Goal: Task Accomplishment & Management: Use online tool/utility

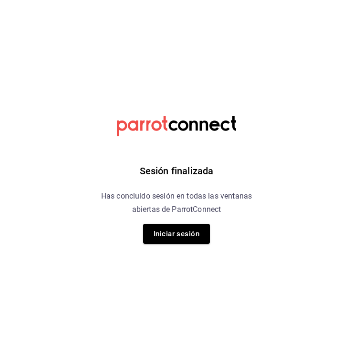
click at [153, 223] on div "Sesión finalizada Has concluido sesión en todas las ventanas abiertas de Parrot…" at bounding box center [176, 180] width 241 height 360
click at [158, 231] on button "Iniciar sesión" at bounding box center [176, 234] width 67 height 20
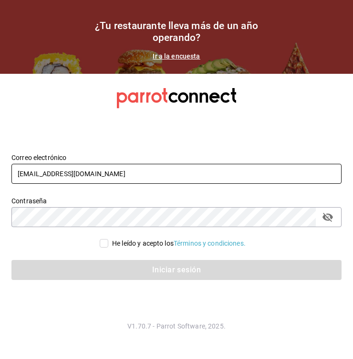
type input "alexcastro@ninjaramenmx.com"
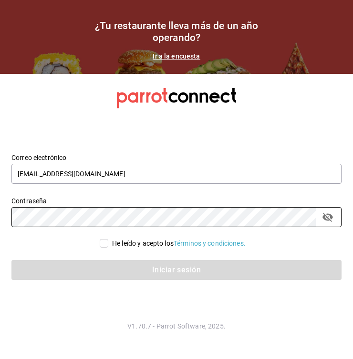
click at [112, 246] on div "He leído y acepto los Términos y condiciones." at bounding box center [178, 244] width 133 height 10
click at [108, 246] on input "He leído y acepto los Términos y condiciones." at bounding box center [104, 243] width 9 height 9
checkbox input "true"
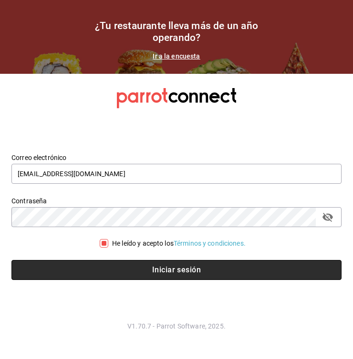
click at [124, 265] on button "Iniciar sesión" at bounding box center [176, 270] width 330 height 20
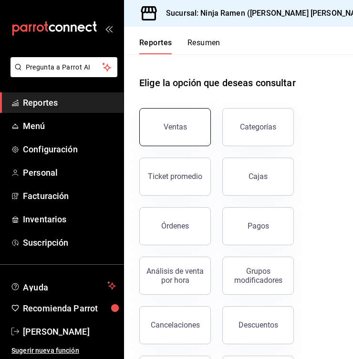
click at [183, 133] on button "Ventas" at bounding box center [175, 127] width 72 height 38
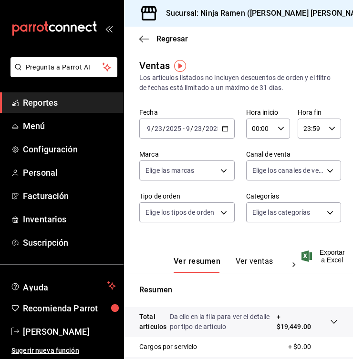
click at [222, 127] on \(Stroke\) "button" at bounding box center [225, 128] width 6 height 5
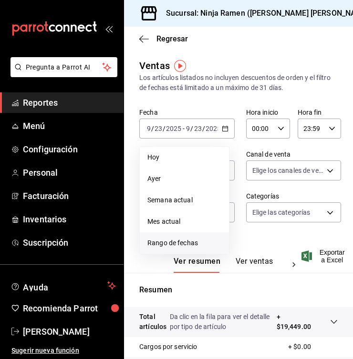
click at [159, 241] on span "Rango de fechas" at bounding box center [184, 243] width 74 height 10
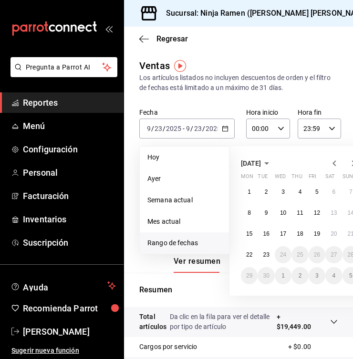
click at [333, 166] on icon "button" at bounding box center [333, 163] width 11 height 11
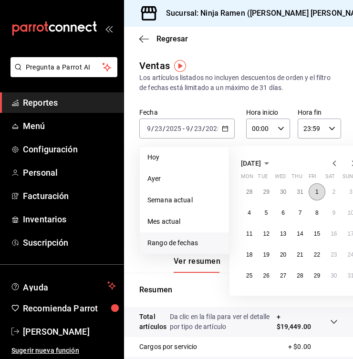
click at [318, 188] on button "1" at bounding box center [316, 192] width 17 height 17
click at [335, 273] on abbr "30" at bounding box center [333, 276] width 6 height 7
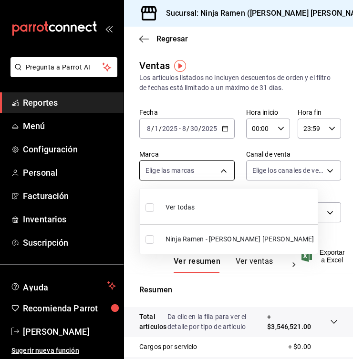
click at [189, 166] on body "Pregunta a Parrot AI Reportes Menú Configuración Personal Facturación Inventari…" at bounding box center [176, 179] width 353 height 359
click at [193, 207] on span "Ver todas" at bounding box center [179, 208] width 29 height 10
type input "f1c4bc62-ae1b-460a-8452-fb11a1227052"
checkbox input "true"
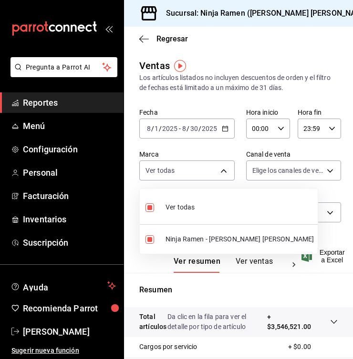
click at [273, 168] on div at bounding box center [176, 179] width 353 height 359
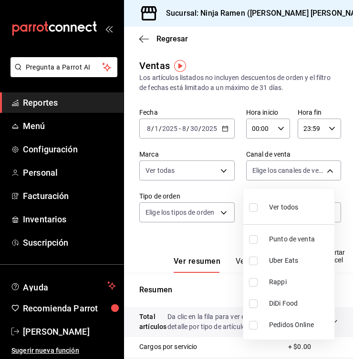
click at [273, 168] on body "Pregunta a Parrot AI Reportes Menú Configuración Personal Facturación Inventari…" at bounding box center [176, 179] width 353 height 359
click at [286, 198] on div "Ver todos" at bounding box center [273, 206] width 49 height 21
type input "PARROT,UBER_EATS,RAPPI,DIDI_FOOD,ONLINE"
checkbox input "true"
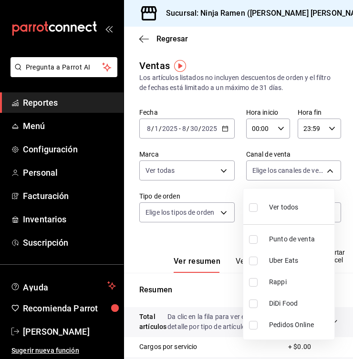
checkbox input "true"
click at [179, 210] on div at bounding box center [176, 179] width 353 height 359
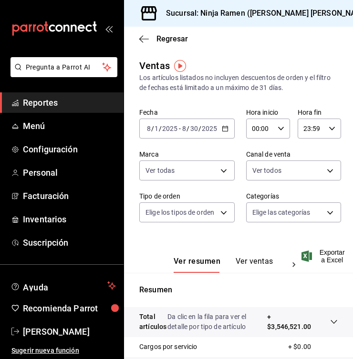
click at [179, 210] on body "Pregunta a Parrot AI Reportes Menú Configuración Personal Facturación Inventari…" at bounding box center [176, 179] width 353 height 359
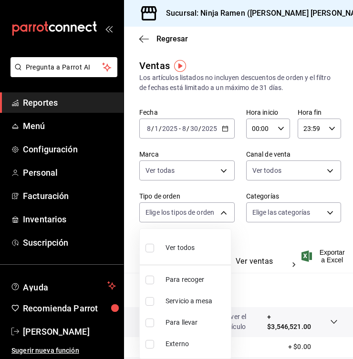
click at [192, 242] on div "Ver todos" at bounding box center [169, 247] width 49 height 21
type input "08d727f2-252f-4c2e-8340-c4ecdcd0c5f8,ac757447-2e02-471b-9597-13441518e5c5,2e2be…"
checkbox input "true"
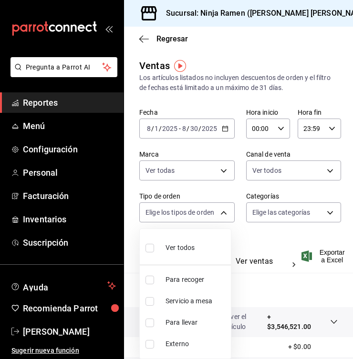
checkbox input "true"
click at [271, 216] on div at bounding box center [176, 179] width 353 height 359
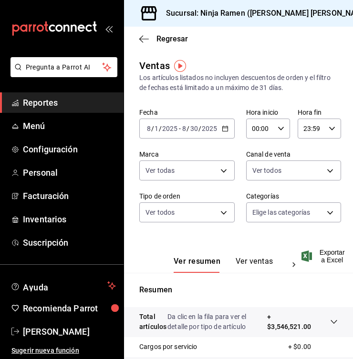
click at [271, 216] on body "Pregunta a Parrot AI Reportes Menú Configuración Personal Facturación Inventari…" at bounding box center [176, 179] width 353 height 359
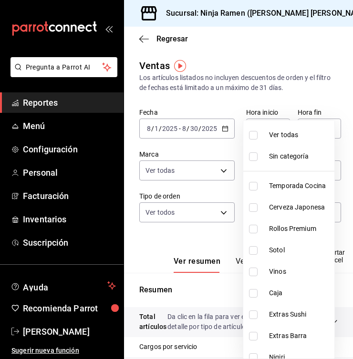
click at [280, 214] on li "Cerveza Japonesa" at bounding box center [288, 207] width 91 height 21
type input "7cc8eb8b-6253-4619-bf5d-7890dd3620f5"
checkbox input "true"
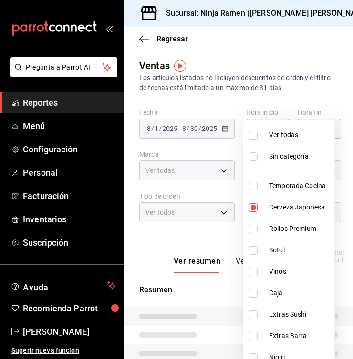
click at [283, 247] on span "Sotol" at bounding box center [300, 251] width 62 height 10
type input "7cc8eb8b-6253-4619-bf5d-7890dd3620f5,dab5d3bb-769f-4ec7-af91-3c1ad7d0cbee"
checkbox input "true"
click at [284, 269] on span "Vinos" at bounding box center [300, 272] width 62 height 10
type input "7cc8eb8b-6253-4619-bf5d-7890dd3620f5,dab5d3bb-769f-4ec7-af91-3c1ad7d0cbee,92d2d…"
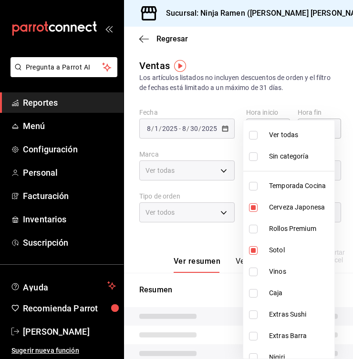
checkbox input "true"
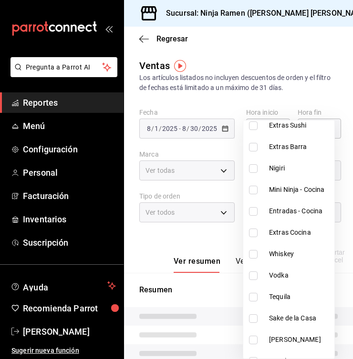
scroll to position [195, 0]
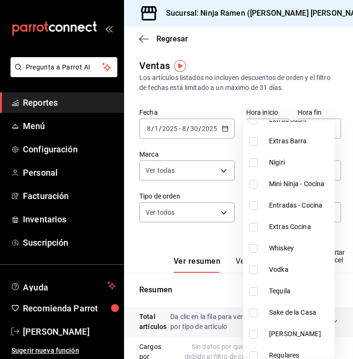
click at [287, 250] on span "Whiskey" at bounding box center [300, 249] width 62 height 10
type input "7cc8eb8b-6253-4619-bf5d-7890dd3620f5,dab5d3bb-769f-4ec7-af91-3c1ad7d0cbee,92d2d…"
checkbox input "true"
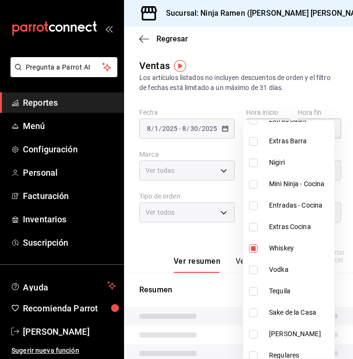
click at [284, 275] on span "Vodka" at bounding box center [300, 270] width 62 height 10
type input "7cc8eb8b-6253-4619-bf5d-7890dd3620f5,dab5d3bb-769f-4ec7-af91-3c1ad7d0cbee,92d2d…"
checkbox input "true"
click at [286, 286] on li "Tequila" at bounding box center [288, 291] width 91 height 21
type input "7cc8eb8b-6253-4619-bf5d-7890dd3620f5,dab5d3bb-769f-4ec7-af91-3c1ad7d0cbee,92d2d…"
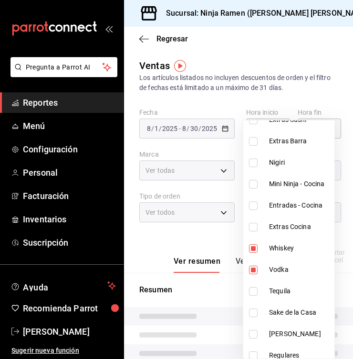
checkbox input "true"
click at [295, 314] on span "Sake de la Casa" at bounding box center [300, 313] width 62 height 10
type input "7cc8eb8b-6253-4619-bf5d-7890dd3620f5,dab5d3bb-769f-4ec7-af91-3c1ad7d0cbee,92d2d…"
checkbox input "true"
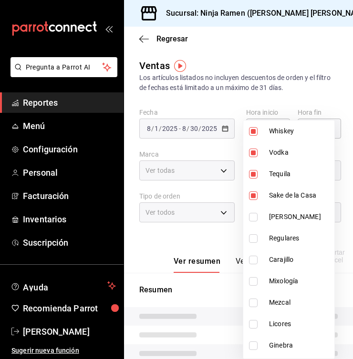
scroll to position [319, 0]
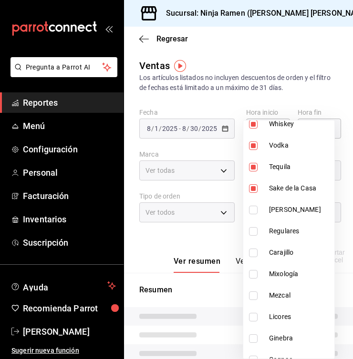
click at [285, 214] on span "[PERSON_NAME]" at bounding box center [300, 210] width 62 height 10
type input "7cc8eb8b-6253-4619-bf5d-7890dd3620f5,dab5d3bb-769f-4ec7-af91-3c1ad7d0cbee,92d2d…"
checkbox input "true"
click at [285, 229] on span "Regulares" at bounding box center [300, 231] width 62 height 10
type input "7cc8eb8b-6253-4619-bf5d-7890dd3620f5,dab5d3bb-769f-4ec7-af91-3c1ad7d0cbee,92d2d…"
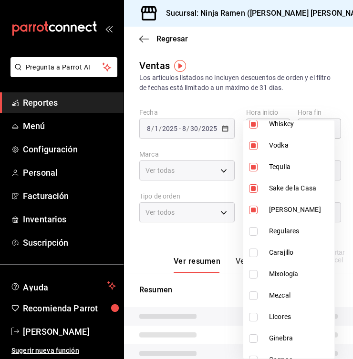
checkbox input "true"
click at [285, 253] on span "Carajillo" at bounding box center [300, 253] width 62 height 10
type input "7cc8eb8b-6253-4619-bf5d-7890dd3620f5,dab5d3bb-769f-4ec7-af91-3c1ad7d0cbee,92d2d…"
checkbox input "true"
click at [284, 275] on span "Mixología" at bounding box center [300, 274] width 62 height 10
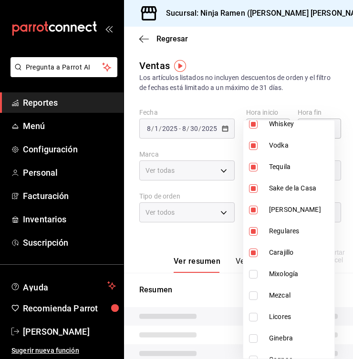
type input "7cc8eb8b-6253-4619-bf5d-7890dd3620f5,dab5d3bb-769f-4ec7-af91-3c1ad7d0cbee,92d2d…"
checkbox input "true"
click at [288, 294] on span "Mezcal" at bounding box center [300, 296] width 62 height 10
type input "7cc8eb8b-6253-4619-bf5d-7890dd3620f5,dab5d3bb-769f-4ec7-af91-3c1ad7d0cbee,92d2d…"
checkbox input "true"
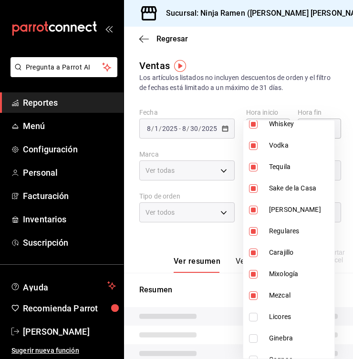
click at [287, 311] on li "Licores" at bounding box center [288, 317] width 91 height 21
type input "7cc8eb8b-6253-4619-bf5d-7890dd3620f5,dab5d3bb-769f-4ec7-af91-3c1ad7d0cbee,92d2d…"
checkbox input "true"
click at [287, 332] on li "Ginebra" at bounding box center [288, 338] width 91 height 21
type input "7cc8eb8b-6253-4619-bf5d-7890dd3620f5,dab5d3bb-769f-4ec7-af91-3c1ad7d0cbee,92d2d…"
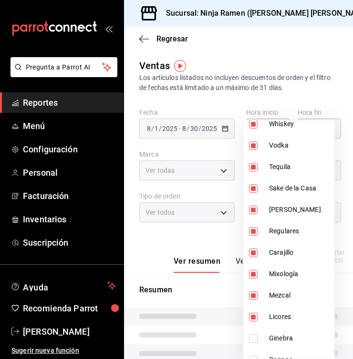
checkbox input "true"
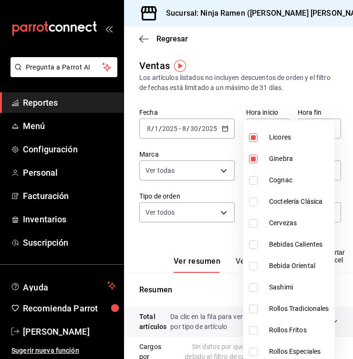
scroll to position [503, 0]
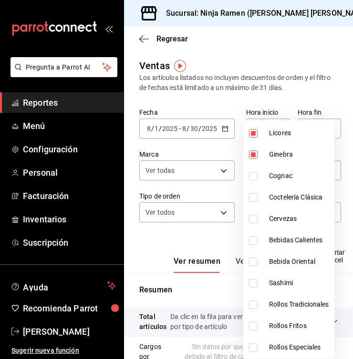
click at [301, 186] on li "Cognac" at bounding box center [288, 175] width 91 height 21
type input "7cc8eb8b-6253-4619-bf5d-7890dd3620f5,dab5d3bb-769f-4ec7-af91-3c1ad7d0cbee,92d2d…"
checkbox input "true"
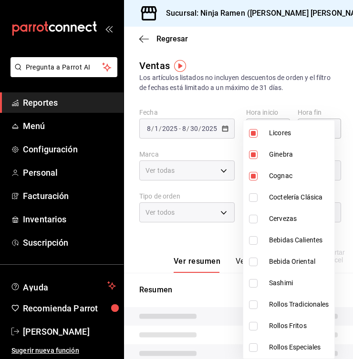
click at [301, 203] on li "Coctelería Clásica" at bounding box center [288, 197] width 91 height 21
type input "7cc8eb8b-6253-4619-bf5d-7890dd3620f5,dab5d3bb-769f-4ec7-af91-3c1ad7d0cbee,92d2d…"
checkbox input "true"
click at [296, 218] on span "Cervezas" at bounding box center [300, 219] width 62 height 10
type input "7cc8eb8b-6253-4619-bf5d-7890dd3620f5,dab5d3bb-769f-4ec7-af91-3c1ad7d0cbee,92d2d…"
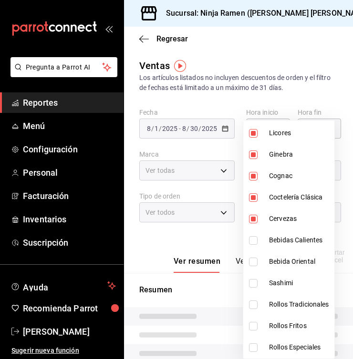
checkbox input "true"
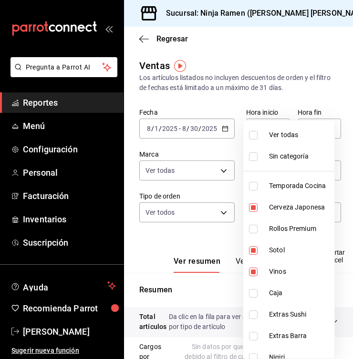
click at [326, 88] on div at bounding box center [176, 179] width 353 height 359
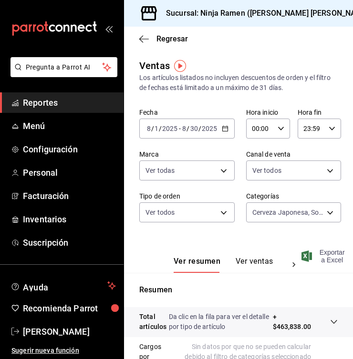
click at [308, 263] on span "Exportar a Excel" at bounding box center [323, 256] width 41 height 15
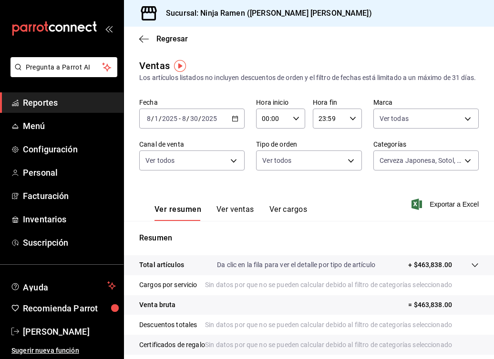
click at [235, 122] on icon "button" at bounding box center [235, 118] width 7 height 7
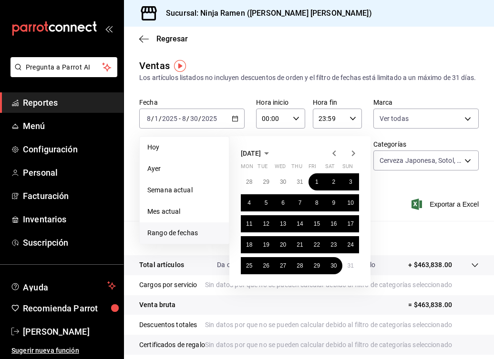
click at [350, 159] on icon "button" at bounding box center [353, 153] width 11 height 11
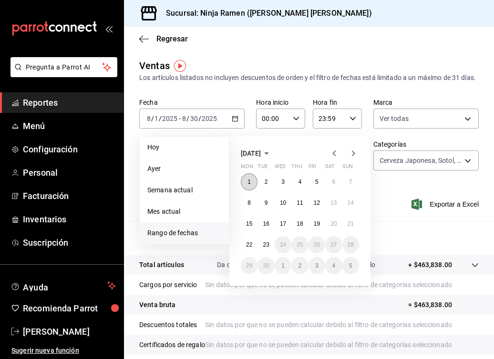
click at [248, 185] on abbr "1" at bounding box center [248, 182] width 3 height 7
click at [263, 248] on abbr "23" at bounding box center [266, 245] width 6 height 7
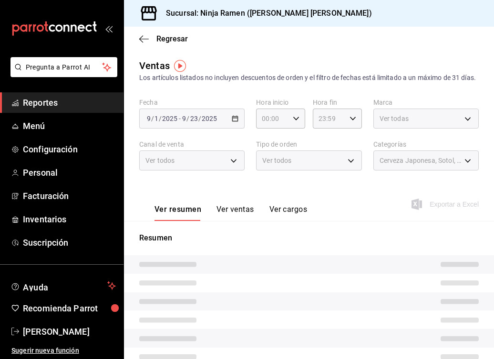
click at [352, 113] on div "Ventas Los artículos listados no incluyen descuentos de orden y el filtro de fe…" at bounding box center [309, 254] width 370 height 390
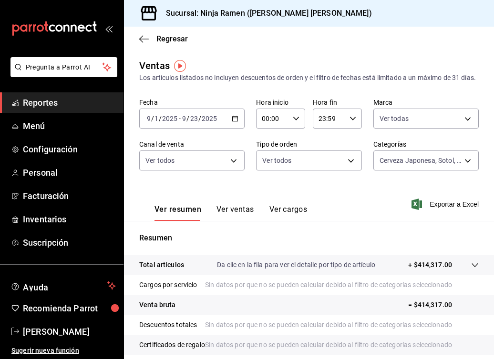
click at [352, 113] on div "Ventas Los artículos listados no incluyen descuentos de orden y el filtro de fe…" at bounding box center [309, 250] width 370 height 383
click at [352, 210] on span "Exportar a Excel" at bounding box center [445, 204] width 65 height 11
